Goal: Task Accomplishment & Management: Manage account settings

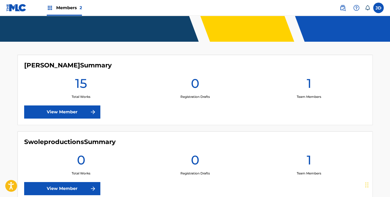
scroll to position [113, 0]
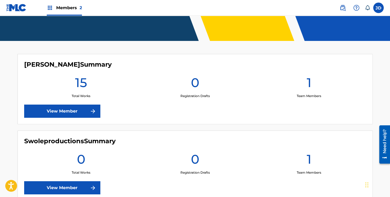
click at [81, 112] on link "View Member" at bounding box center [62, 111] width 76 height 13
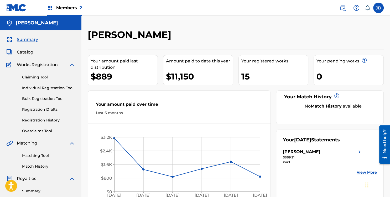
click at [23, 53] on span "Catalog" at bounding box center [25, 52] width 17 height 6
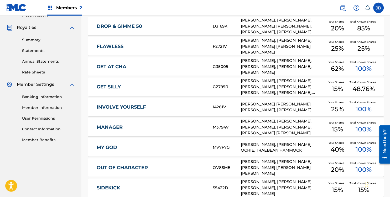
scroll to position [203, 0]
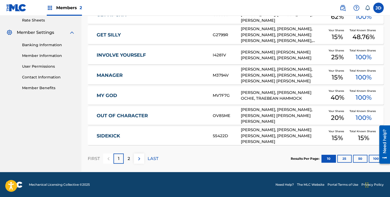
click at [131, 156] on div "2" at bounding box center [129, 159] width 10 height 10
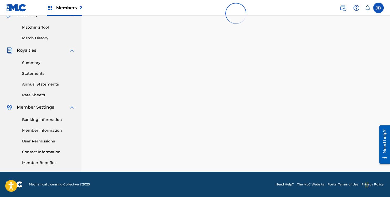
scroll to position [128, 0]
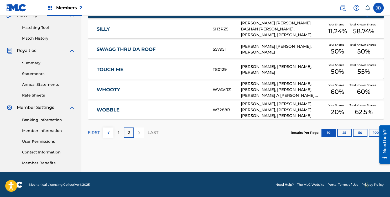
click at [109, 109] on link "WOBBLE" at bounding box center [151, 110] width 109 height 6
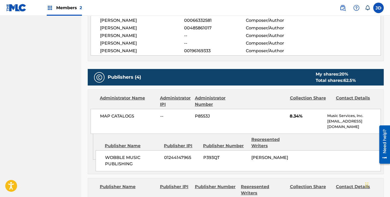
scroll to position [286, 0]
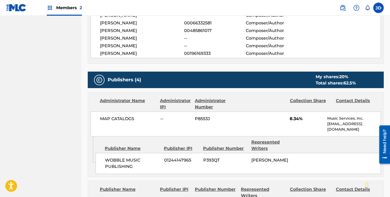
click at [386, 141] on div "Need help?" at bounding box center [384, 141] width 7 height 24
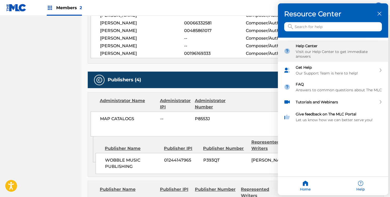
click at [305, 51] on div "Visit our Help Center to get immediate answers" at bounding box center [339, 53] width 87 height 9
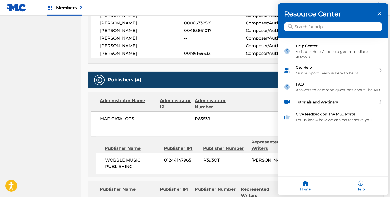
click at [378, 13] on icon "close resource center" at bounding box center [379, 14] width 4 height 4
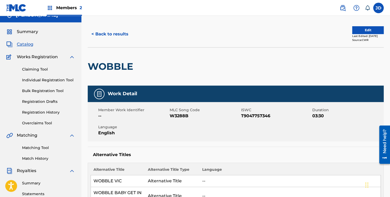
scroll to position [0, 0]
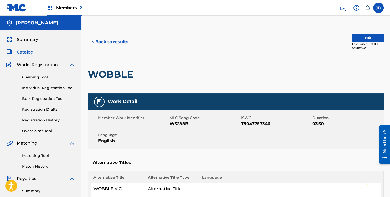
click at [352, 39] on button "Edit" at bounding box center [368, 38] width 32 height 8
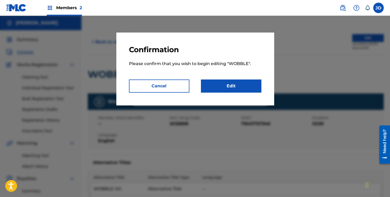
click at [235, 88] on link "Edit" at bounding box center [231, 86] width 60 height 13
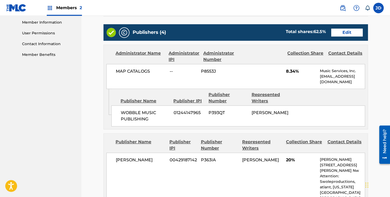
scroll to position [237, 0]
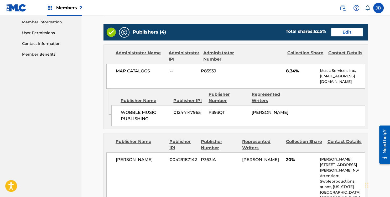
click at [347, 33] on link "Edit" at bounding box center [347, 32] width 32 height 8
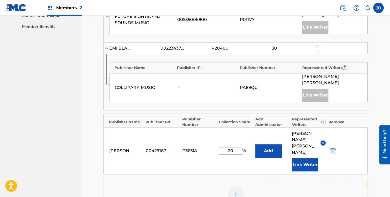
scroll to position [265, 0]
drag, startPoint x: 235, startPoint y: 130, endPoint x: 221, endPoint y: 127, distance: 14.0
click at [221, 147] on input "20" at bounding box center [231, 150] width 24 height 7
type input "40"
click at [271, 128] on div "[PERSON_NAME] 00429187142 P363IA 40 % Add [PERSON_NAME] Writer" at bounding box center [236, 151] width 264 height 47
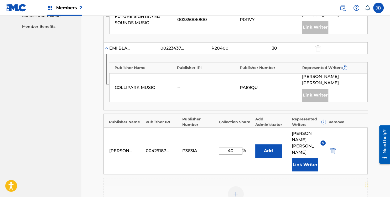
click at [303, 158] on button "Link Writer" at bounding box center [305, 164] width 26 height 13
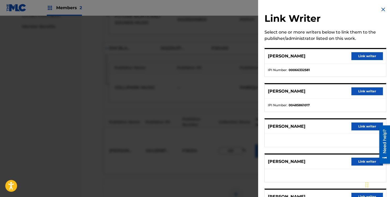
click at [364, 127] on button "Link writer" at bounding box center [367, 127] width 32 height 8
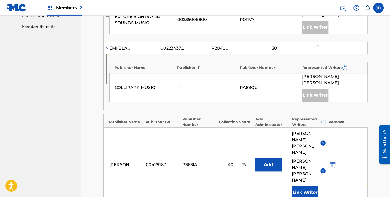
click at [323, 169] on img at bounding box center [323, 171] width 4 height 4
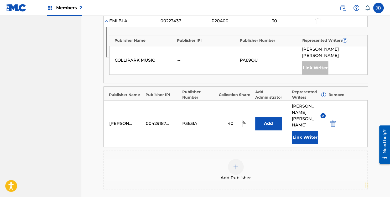
scroll to position [350, 0]
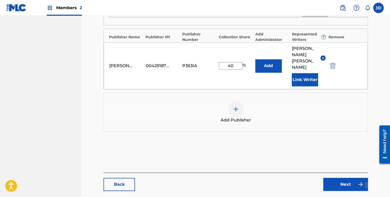
click at [343, 178] on link "Next" at bounding box center [345, 184] width 45 height 13
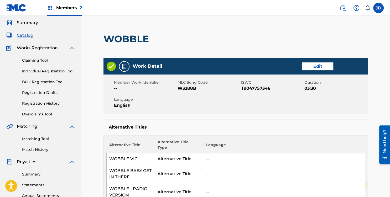
scroll to position [17, 0]
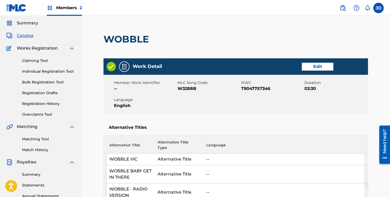
click at [26, 36] on span "Catalog" at bounding box center [25, 36] width 17 height 6
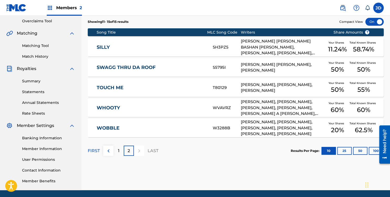
scroll to position [110, 0]
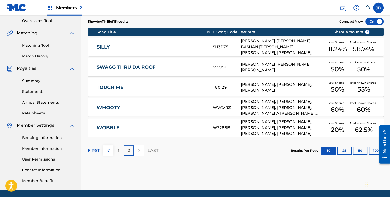
click at [114, 130] on link "WOBBLE" at bounding box center [151, 128] width 109 height 6
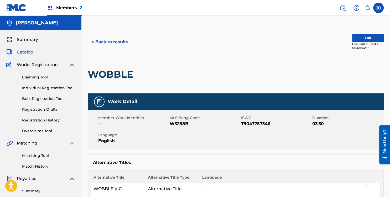
click at [358, 38] on button "Edit" at bounding box center [368, 38] width 32 height 8
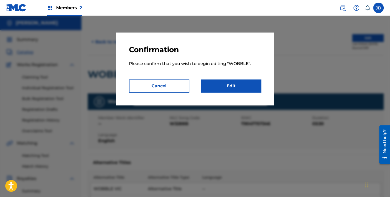
click at [237, 86] on link "Edit" at bounding box center [231, 86] width 60 height 13
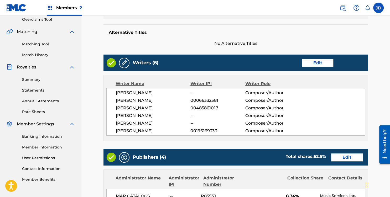
scroll to position [110, 0]
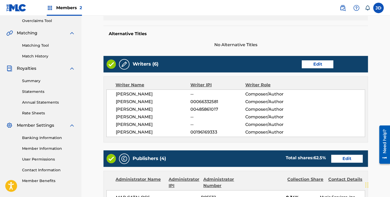
click at [314, 64] on link "Edit" at bounding box center [318, 64] width 32 height 8
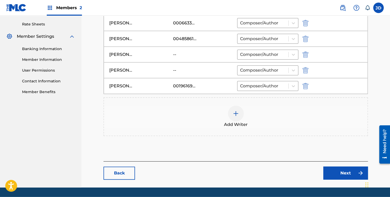
scroll to position [199, 0]
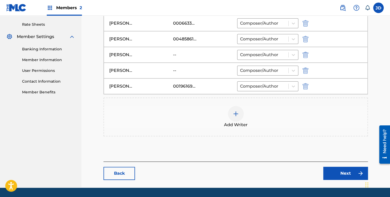
click at [336, 170] on link "Next" at bounding box center [345, 173] width 45 height 13
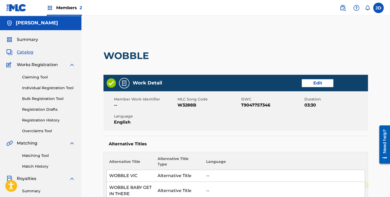
click at [317, 85] on link "Edit" at bounding box center [318, 83] width 32 height 8
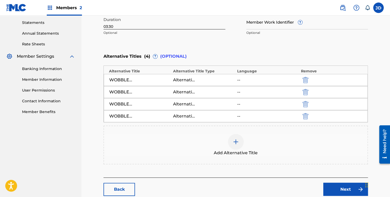
scroll to position [211, 0]
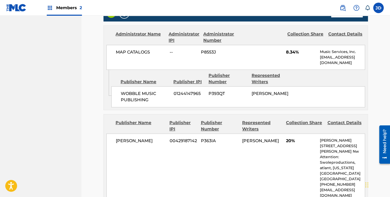
scroll to position [329, 0]
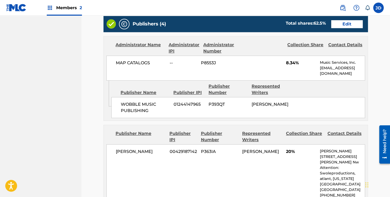
click at [356, 25] on link "Edit" at bounding box center [347, 24] width 32 height 8
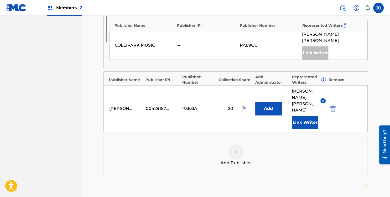
scroll to position [307, 0]
